Goal: Leave review/rating

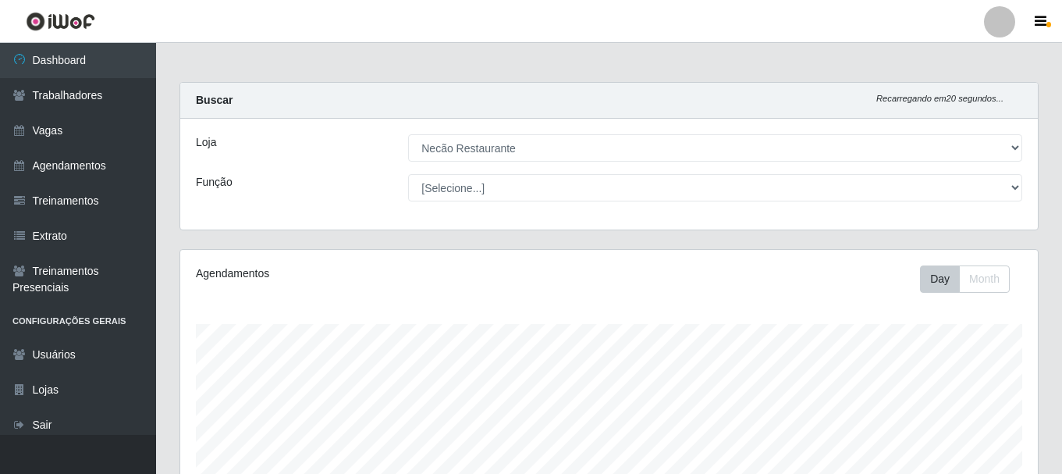
select select "334"
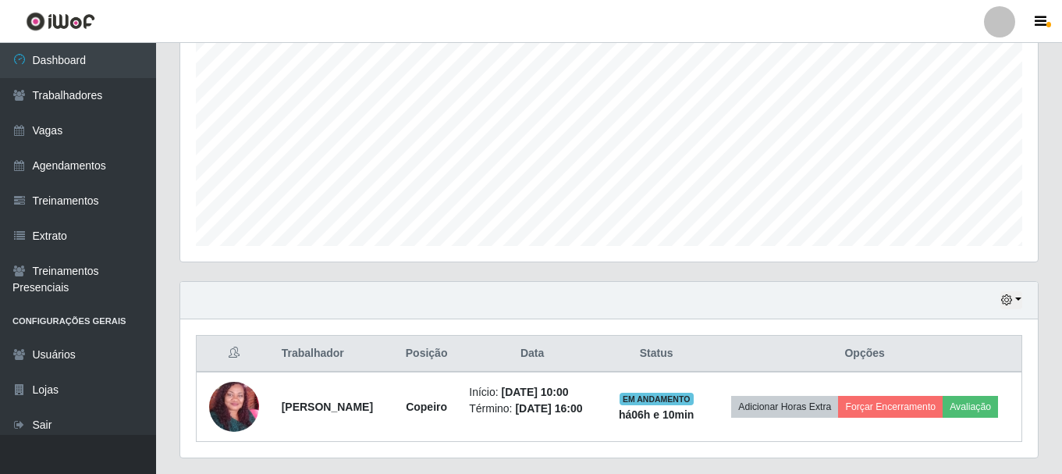
scroll to position [324, 857]
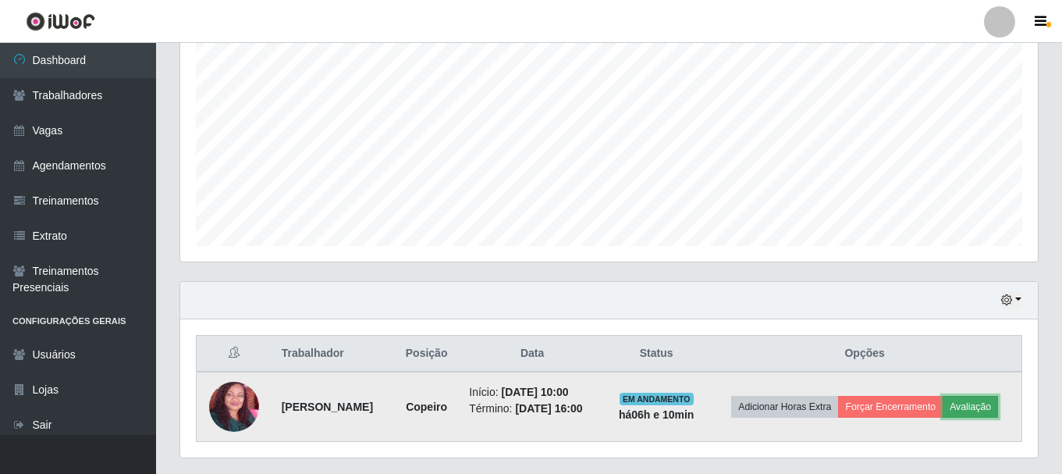
click at [998, 409] on button "Avaliação" at bounding box center [969, 407] width 55 height 22
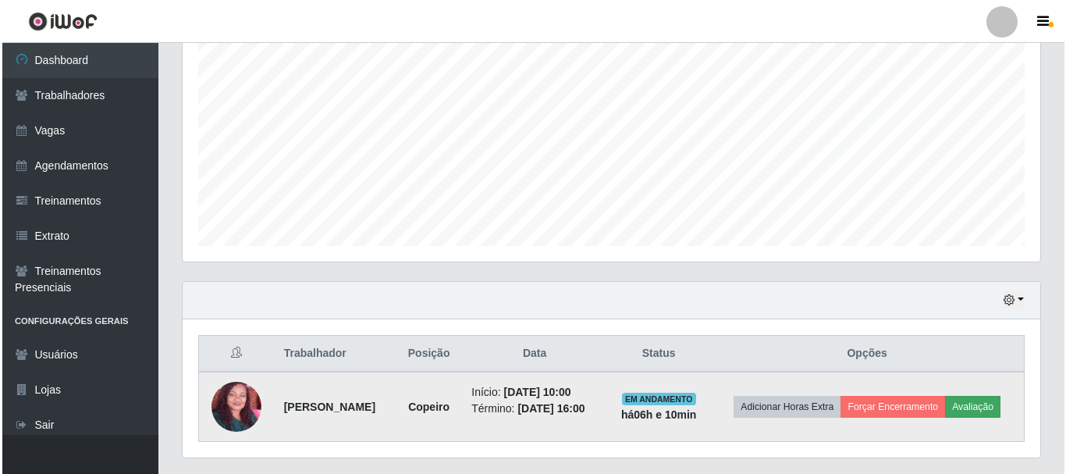
scroll to position [324, 850]
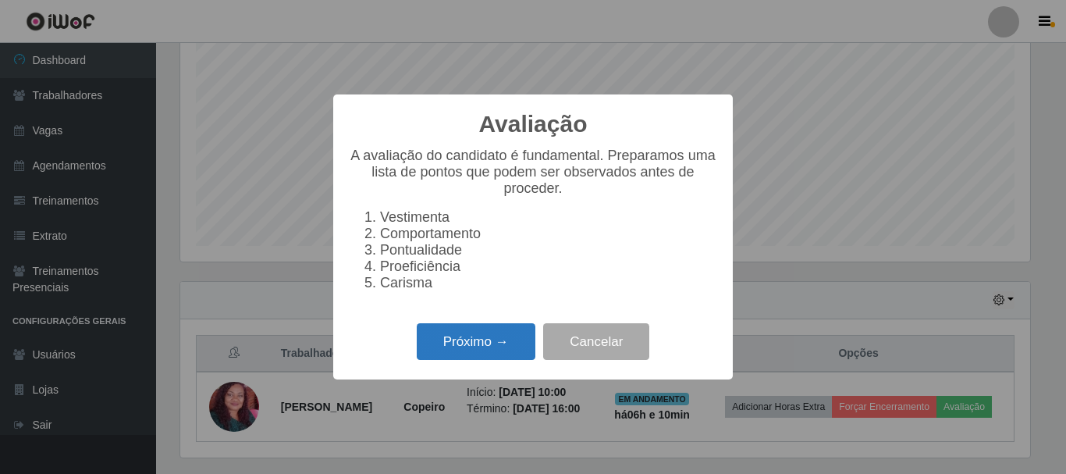
click at [513, 344] on button "Próximo →" at bounding box center [476, 341] width 119 height 37
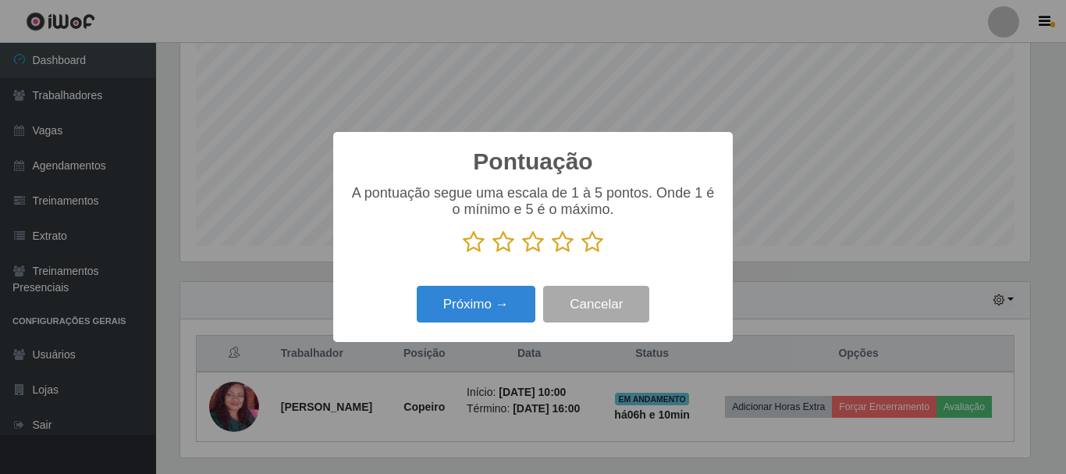
click at [584, 242] on icon at bounding box center [592, 241] width 22 height 23
click at [581, 254] on input "radio" at bounding box center [581, 254] width 0 height 0
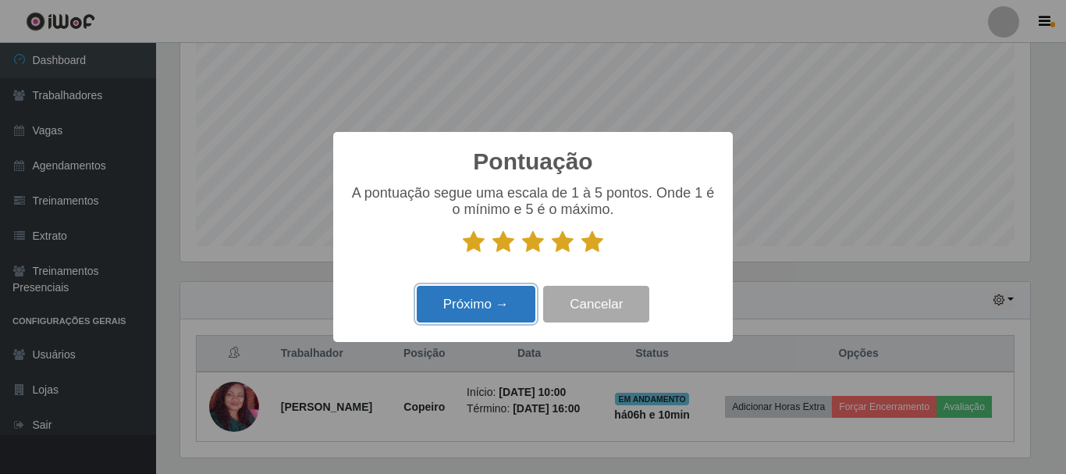
click at [466, 313] on button "Próximo →" at bounding box center [476, 304] width 119 height 37
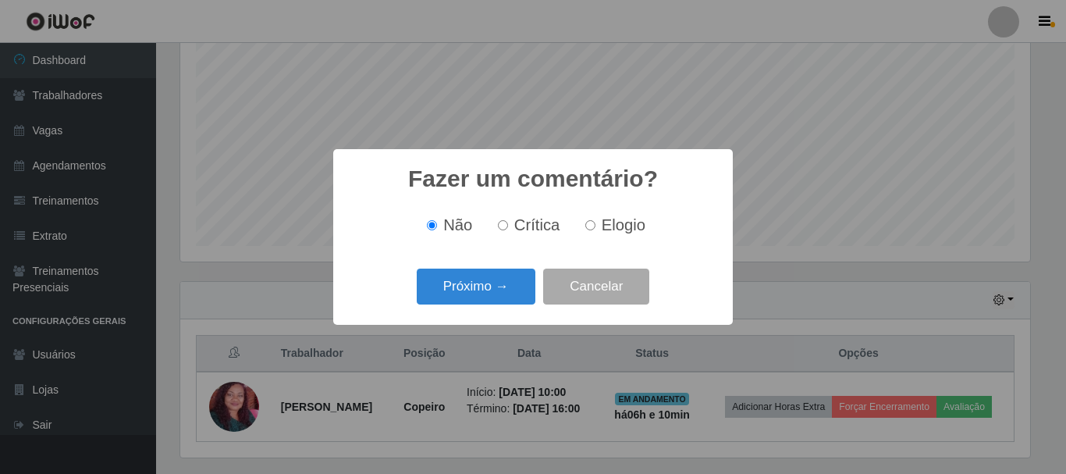
click at [468, 307] on div "Próximo → Cancelar" at bounding box center [533, 286] width 368 height 44
click at [473, 269] on button "Próximo →" at bounding box center [476, 286] width 119 height 37
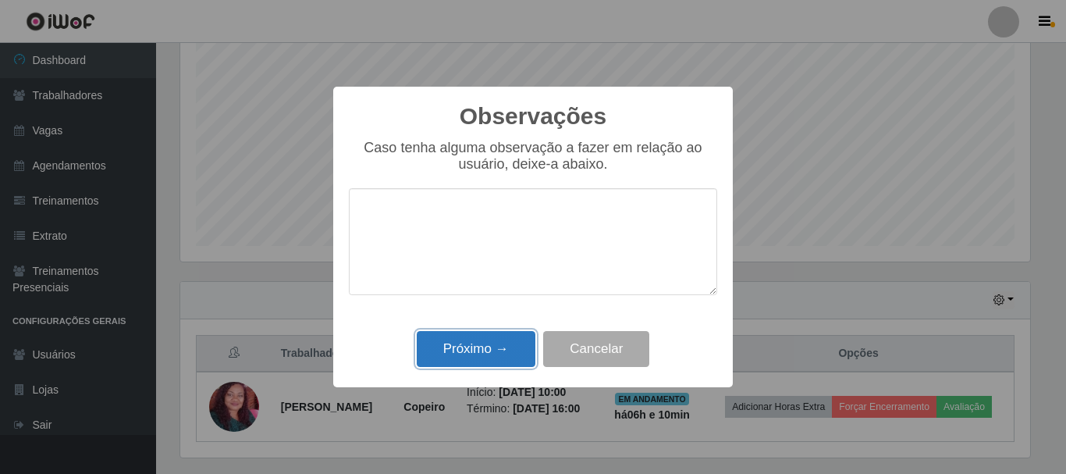
click at [520, 348] on button "Próximo →" at bounding box center [476, 349] width 119 height 37
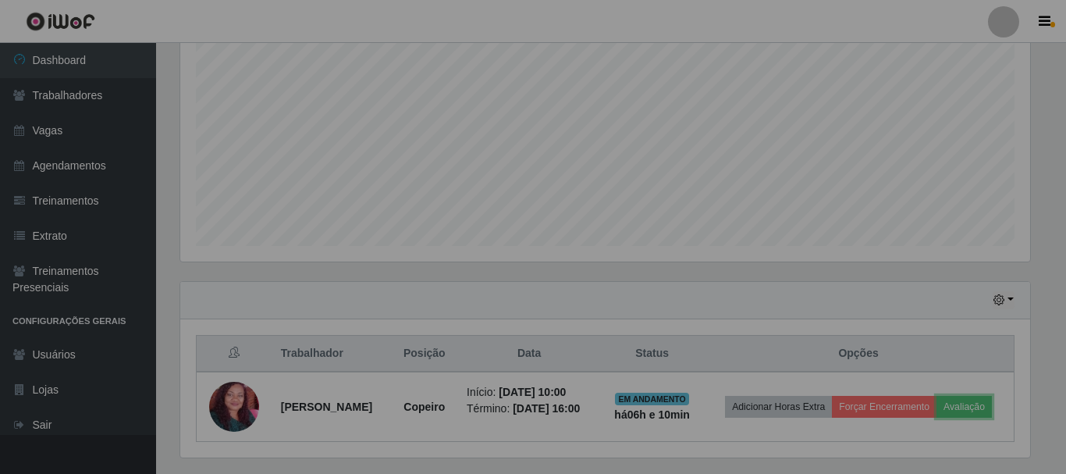
scroll to position [324, 857]
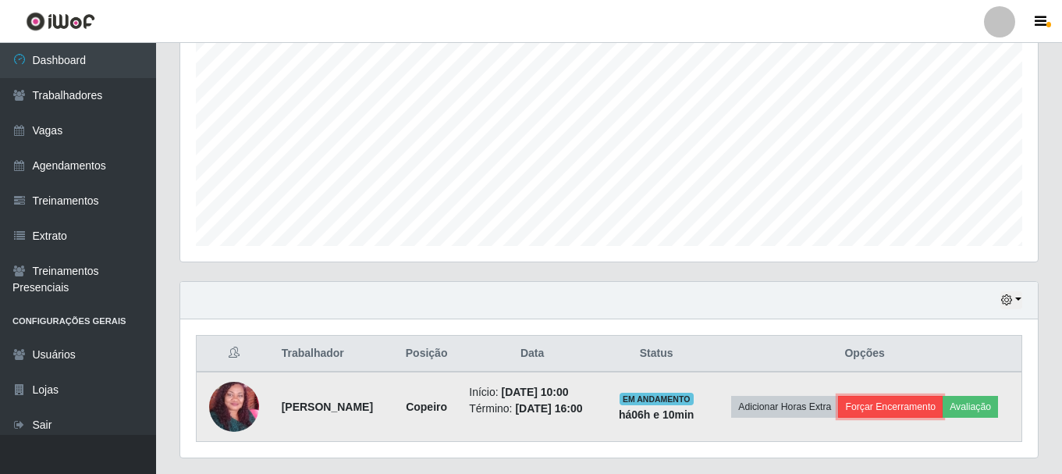
click at [910, 410] on button "Forçar Encerramento" at bounding box center [890, 407] width 105 height 22
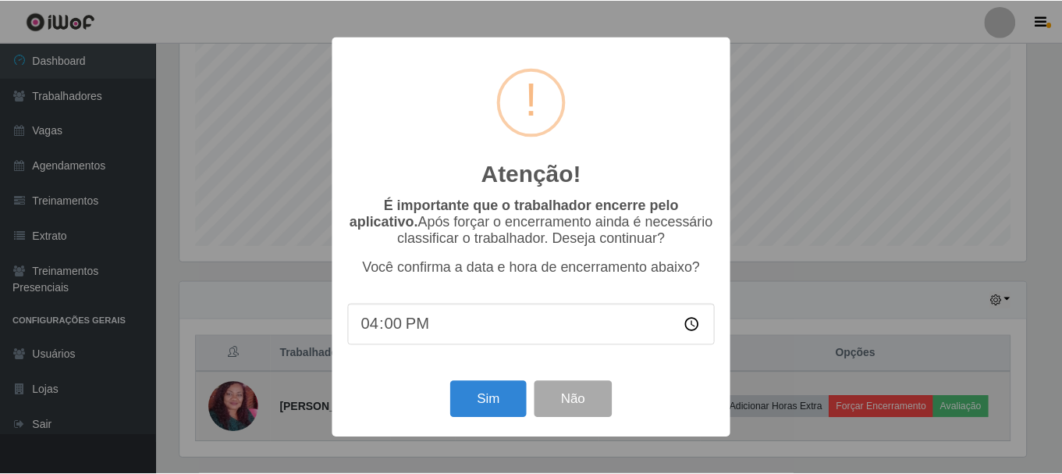
scroll to position [324, 850]
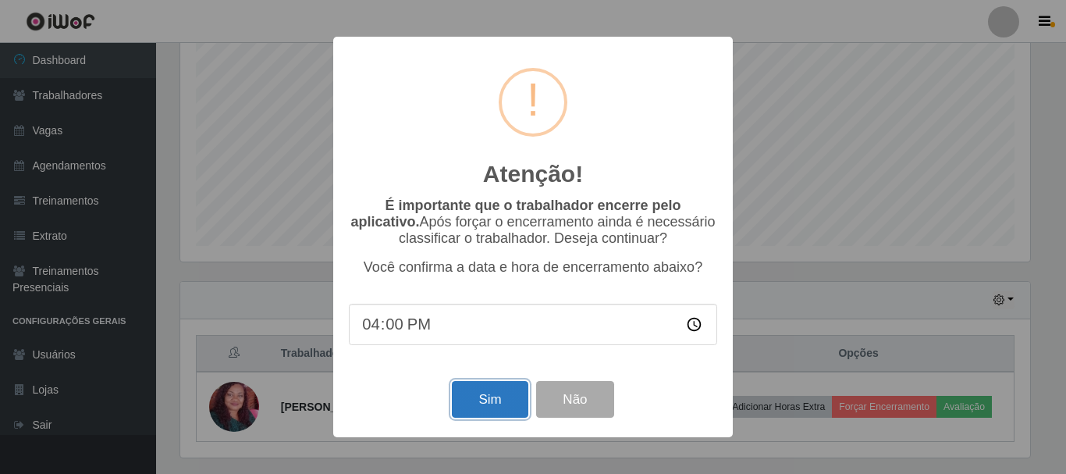
click at [488, 410] on button "Sim" at bounding box center [490, 399] width 76 height 37
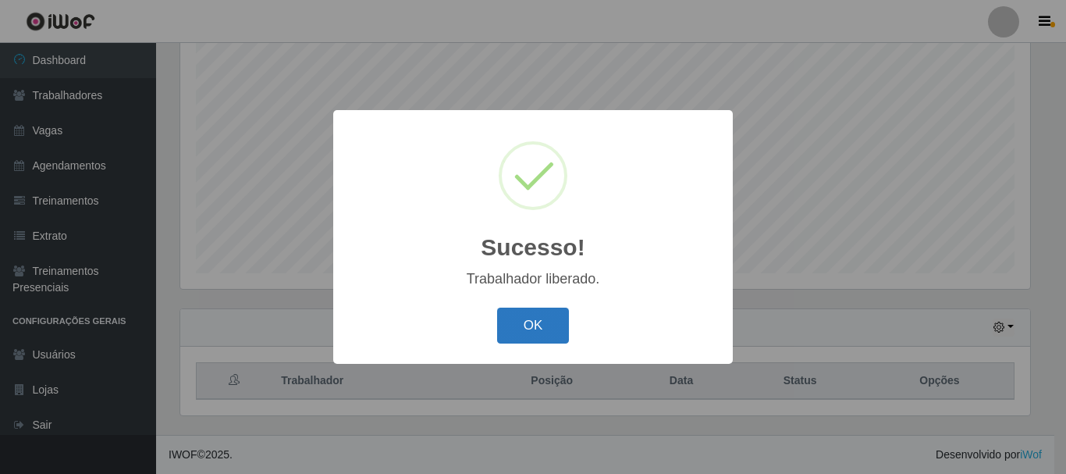
click at [533, 321] on button "OK" at bounding box center [533, 325] width 73 height 37
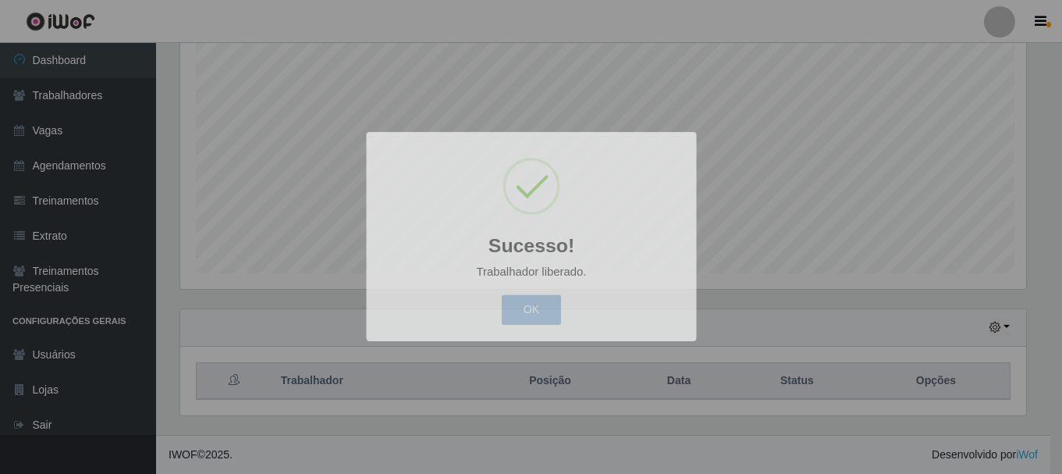
scroll to position [324, 857]
